Goal: Task Accomplishment & Management: Complete application form

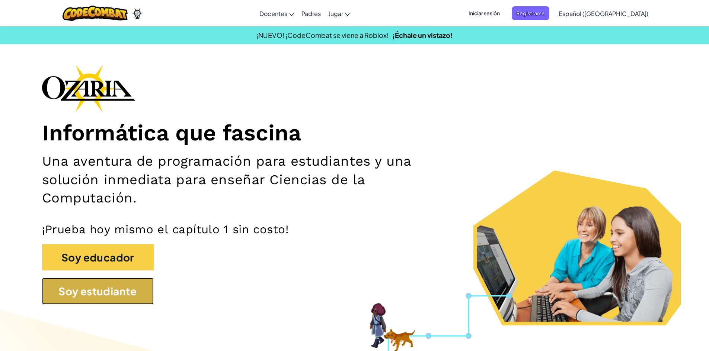
click at [111, 291] on button "Soy estudiante" at bounding box center [98, 291] width 112 height 27
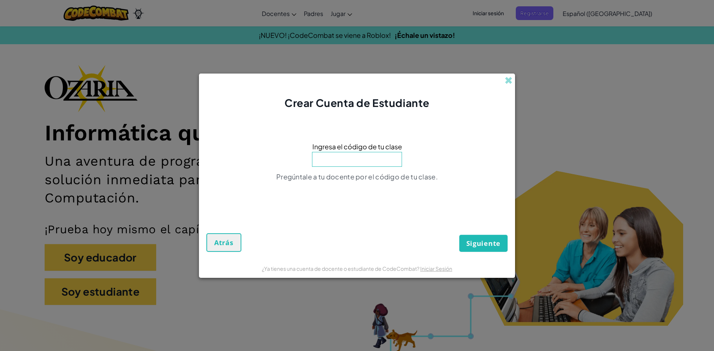
click at [514, 77] on div "Crear Cuenta de Estudiante" at bounding box center [357, 92] width 316 height 37
click at [509, 81] on span at bounding box center [509, 81] width 8 height 8
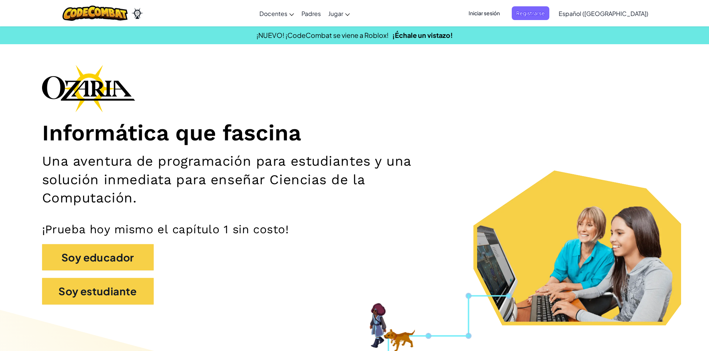
click at [504, 18] on span "Iniciar sesión" at bounding box center [484, 13] width 40 height 14
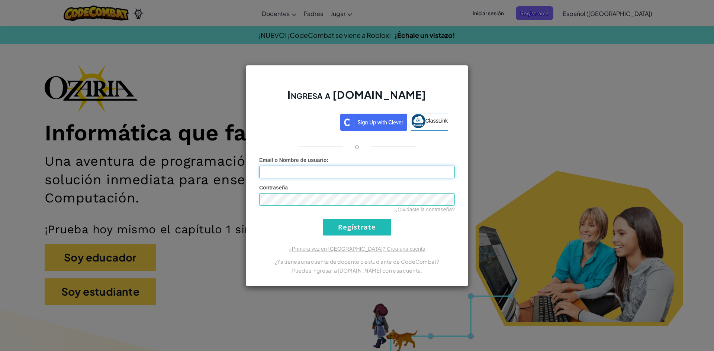
click at [392, 177] on input "Email o Nombre de usuario :" at bounding box center [357, 172] width 196 height 13
type input "[EMAIL_ADDRESS][DOMAIN_NAME]"
